Goal: Navigation & Orientation: Find specific page/section

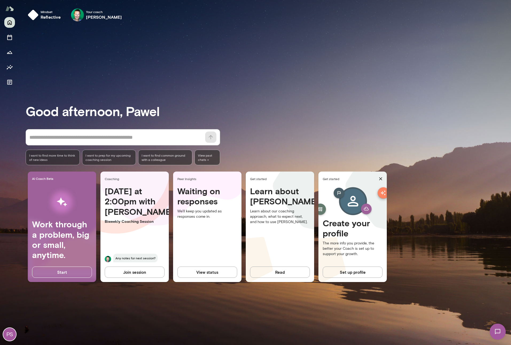
click at [60, 45] on div "Good afternoon, Pawel * ​ ​ I want to find more time to think of new ideas I wa…" at bounding box center [269, 185] width 486 height 307
click at [13, 42] on button "Sessions" at bounding box center [9, 37] width 11 height 11
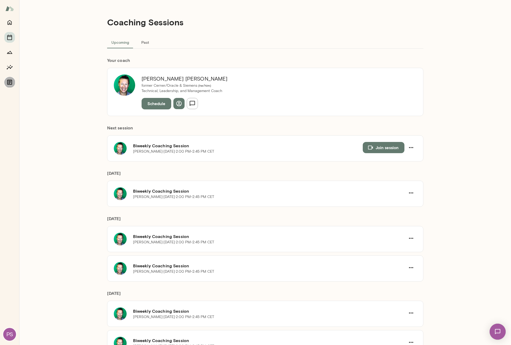
click at [9, 82] on icon "Documents" at bounding box center [9, 82] width 6 height 6
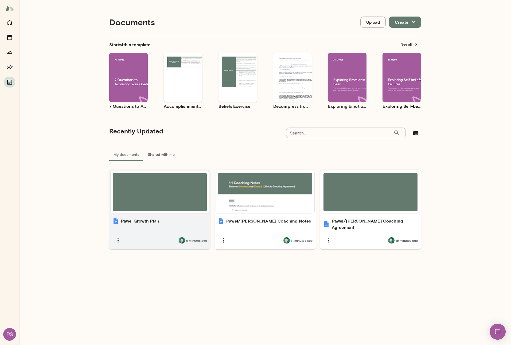
click at [175, 203] on div at bounding box center [160, 192] width 94 height 38
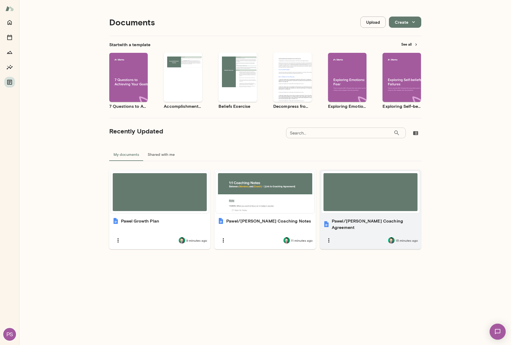
click at [350, 191] on div at bounding box center [371, 192] width 94 height 38
